Goal: Communication & Community: Answer question/provide support

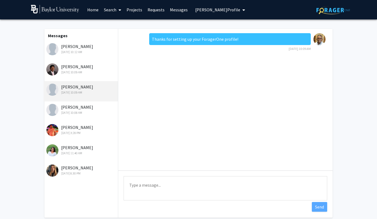
click at [172, 11] on link "Messages" at bounding box center [178, 9] width 23 height 19
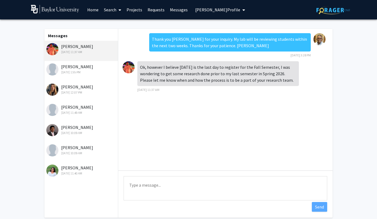
click at [161, 185] on textarea "Type a message" at bounding box center [225, 188] width 203 height 24
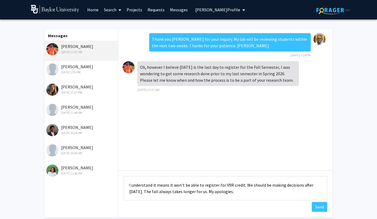
drag, startPoint x: 232, startPoint y: 192, endPoint x: 125, endPoint y: 182, distance: 107.6
click at [125, 182] on textarea "I understand it means it won't be able to register for V9R credit. We should be…" at bounding box center [225, 188] width 203 height 24
click at [236, 194] on textarea "I understand it means it won't be able to register for V9R credit. We should be…" at bounding box center [225, 188] width 203 height 24
type textarea "I understand it means it won't be able to register for V9R credit. We should be…"
click at [320, 207] on button "Send" at bounding box center [319, 207] width 15 height 10
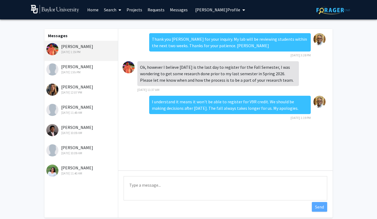
click at [82, 70] on div "[DATE] 1:55 PM" at bounding box center [81, 72] width 70 height 5
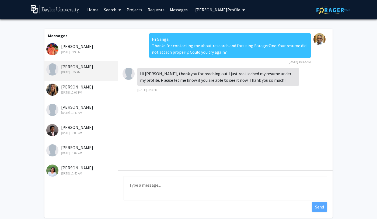
click at [81, 71] on div "[DATE] 1:55 PM" at bounding box center [81, 72] width 70 height 5
click at [72, 65] on div "Ganga Karra Aug 28, 2025 1:55 PM" at bounding box center [81, 68] width 70 height 11
click at [154, 10] on link "Requests" at bounding box center [156, 9] width 22 height 19
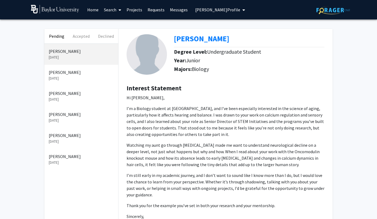
click at [61, 74] on p "[PERSON_NAME]" at bounding box center [81, 72] width 65 height 6
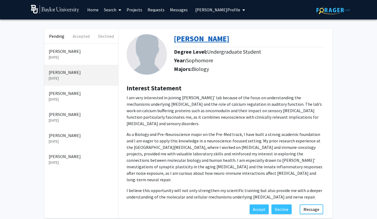
click at [199, 40] on b "[PERSON_NAME]" at bounding box center [201, 39] width 55 height 10
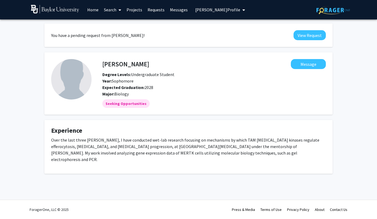
click at [71, 134] on h4 "Experience" at bounding box center [188, 130] width 274 height 8
click at [108, 10] on link "Search" at bounding box center [112, 9] width 23 height 19
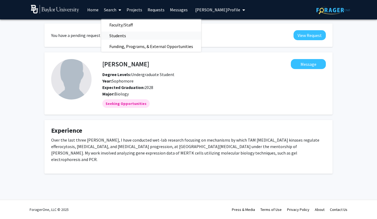
click at [114, 34] on span "Students" at bounding box center [117, 35] width 33 height 11
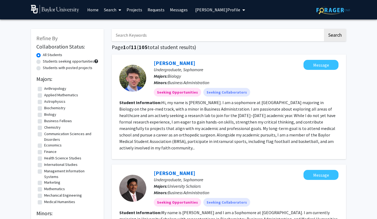
click at [120, 35] on input "Search Keywords" at bounding box center [217, 35] width 211 height 12
type input "ganga"
click at [324, 29] on button "Search" at bounding box center [335, 35] width 22 height 12
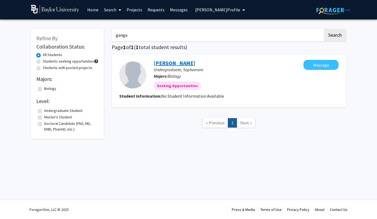
click at [163, 62] on link "[PERSON_NAME]" at bounding box center [174, 62] width 41 height 7
click at [163, 64] on link "[PERSON_NAME]" at bounding box center [174, 62] width 41 height 7
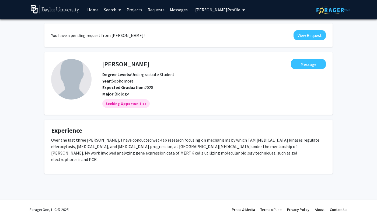
click at [121, 153] on p "Over the last three [PERSON_NAME], I have conducted wet-lab research focusing o…" at bounding box center [188, 149] width 274 height 26
click at [296, 37] on button "View Request" at bounding box center [309, 35] width 32 height 10
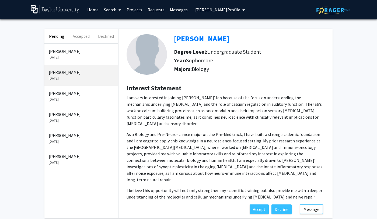
click at [59, 72] on p "[PERSON_NAME]" at bounding box center [81, 72] width 65 height 6
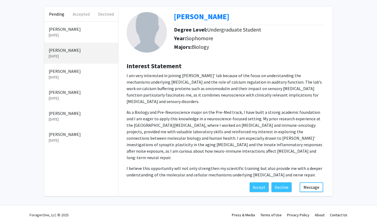
scroll to position [27, 0]
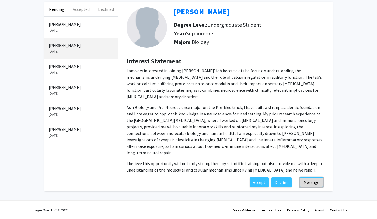
click at [308, 177] on button "Message" at bounding box center [310, 182] width 23 height 10
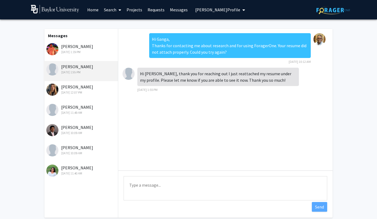
click at [185, 191] on textarea "Type a message" at bounding box center [225, 188] width 203 height 24
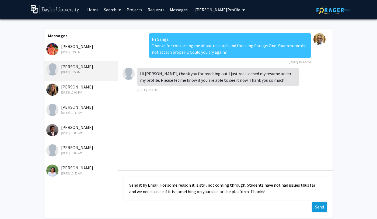
type textarea "Send it by Email. For some reason it is still not coming through. Students have…"
click at [315, 206] on button "Send" at bounding box center [319, 207] width 15 height 10
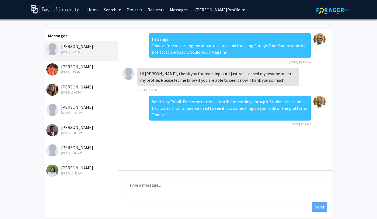
click at [77, 69] on div "[PERSON_NAME] [DATE] 1:19 PM" at bounding box center [81, 68] width 70 height 11
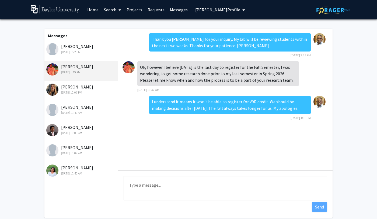
click at [73, 89] on div "[PERSON_NAME] [DATE] 12:07 PM" at bounding box center [81, 88] width 70 height 11
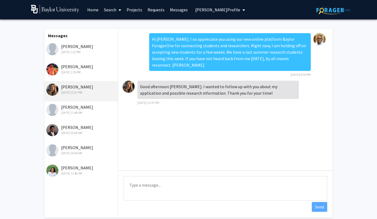
click at [135, 185] on textarea "Type a message" at bounding box center [225, 188] width 203 height 24
paste textarea "I understand it means it won't be able to register for V9R credit. We should be…"
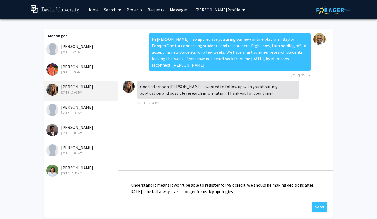
drag, startPoint x: 243, startPoint y: 185, endPoint x: 138, endPoint y: 191, distance: 105.1
click at [138, 191] on textarea "I understand it means it won't be able to register for V9R credit. We should be…" at bounding box center [225, 188] width 203 height 24
click at [243, 184] on textarea "We should be making decisions after [DATE]. I understand it means it won't be a…" at bounding box center [225, 188] width 203 height 24
drag, startPoint x: 127, startPoint y: 185, endPoint x: 229, endPoint y: 196, distance: 102.2
click at [229, 196] on textarea "We should be making decisions after [DATE]. I understand it means it won't be a…" at bounding box center [225, 188] width 203 height 24
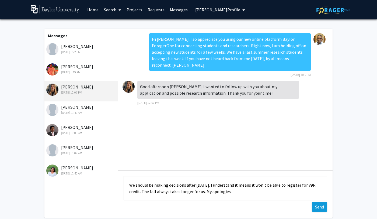
type textarea "We should be making decisions after [DATE]. I understand it means it won't be a…"
click at [318, 208] on button "Send" at bounding box center [319, 207] width 15 height 10
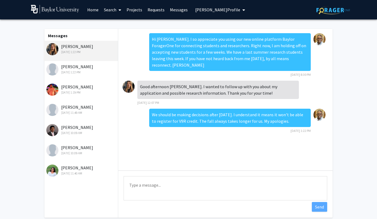
click at [69, 111] on div "[DATE] 11:49 AM" at bounding box center [81, 112] width 70 height 5
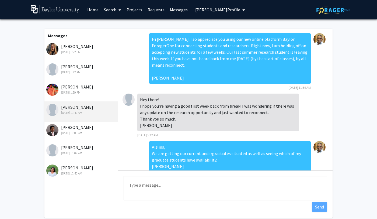
scroll to position [44, 0]
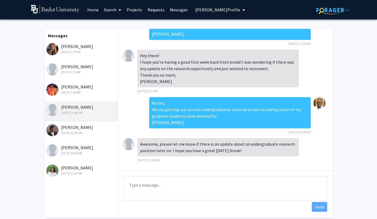
click at [163, 182] on textarea "Type a message" at bounding box center [225, 188] width 203 height 24
paste textarea "We should be making decisions after [DATE]. I understand it means it won't be a…"
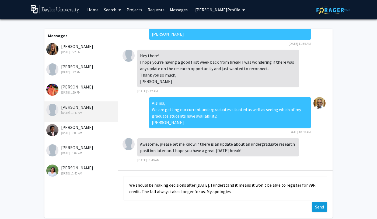
type textarea "We should be making decisions after [DATE]. I understand it means it won't be a…"
click at [321, 206] on button "Send" at bounding box center [319, 207] width 15 height 10
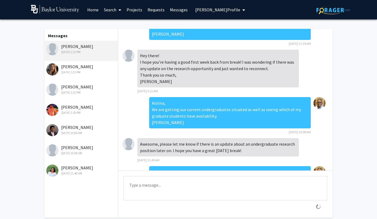
scroll to position [72, 0]
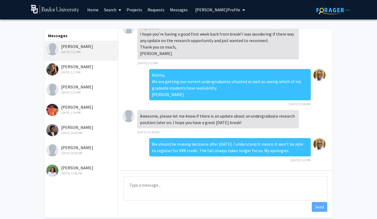
click at [69, 131] on div "[DATE] 10:09 AM" at bounding box center [81, 132] width 70 height 5
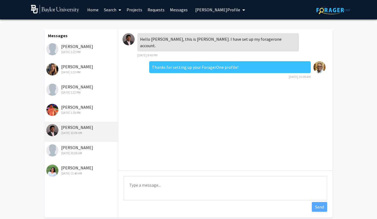
click at [68, 149] on div "[PERSON_NAME] [DATE] 10:09 AM" at bounding box center [81, 149] width 70 height 11
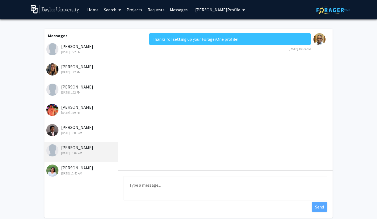
click at [67, 168] on div "[PERSON_NAME] [DATE] 11:40 AM" at bounding box center [81, 169] width 70 height 11
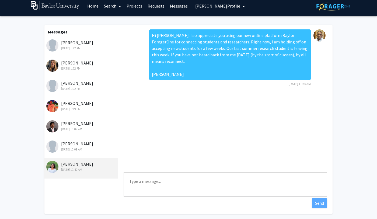
scroll to position [0, 0]
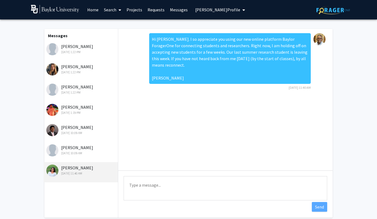
click at [138, 184] on textarea "Type a message" at bounding box center [225, 188] width 203 height 24
paste textarea "We should be making decisions after [DATE]. I understand it means it won't be a…"
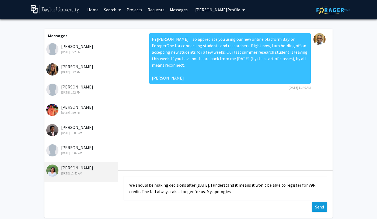
type textarea "We should be making decisions after [DATE]. I understand it means it won't be a…"
click at [321, 208] on button "Send" at bounding box center [319, 207] width 15 height 10
